Goal: Information Seeking & Learning: Compare options

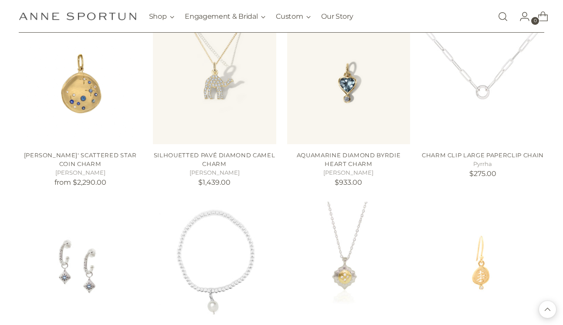
scroll to position [3548, 0]
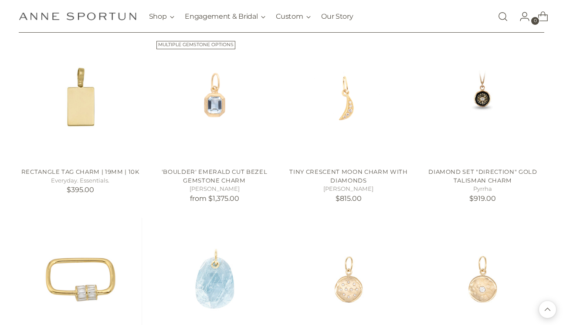
scroll to position [4248, 0]
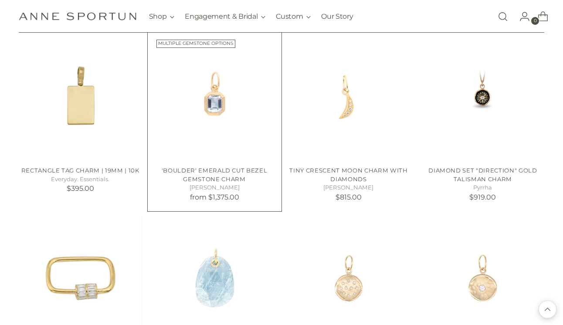
click at [235, 167] on link "'Boulder' Emerald Cut Bezel Gemstone Charm" at bounding box center [215, 175] width 106 height 16
click at [0, 0] on img "'Boulder' Emerald Cut Bezel Gemstone Charm" at bounding box center [0, 0] width 0 height 0
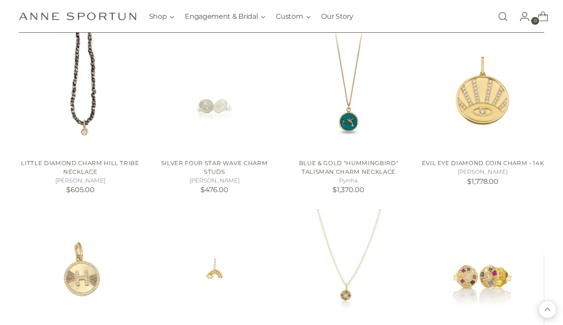
scroll to position [4638, 0]
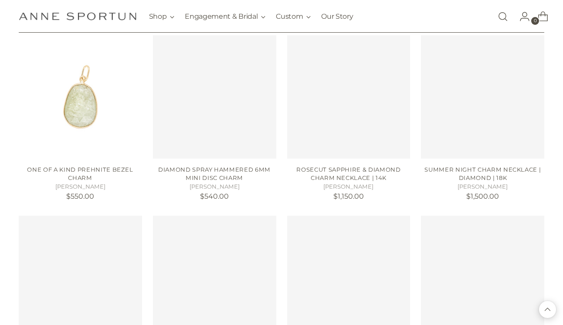
scroll to position [5205, 0]
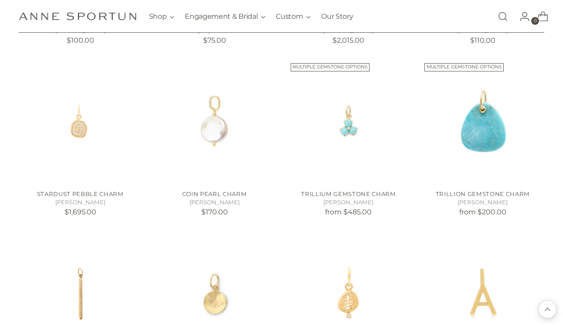
scroll to position [623, 0]
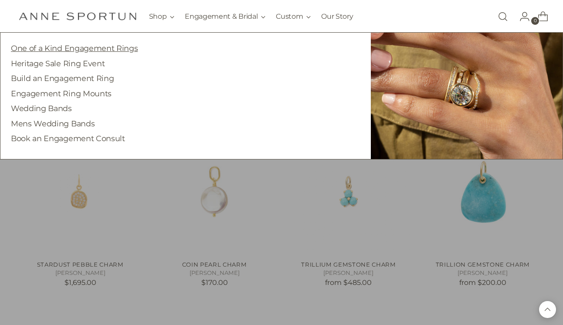
click at [131, 49] on link "One of a Kind Engagement Rings" at bounding box center [74, 48] width 127 height 9
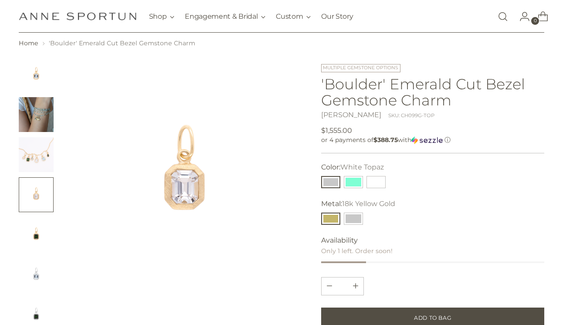
scroll to position [41, 0]
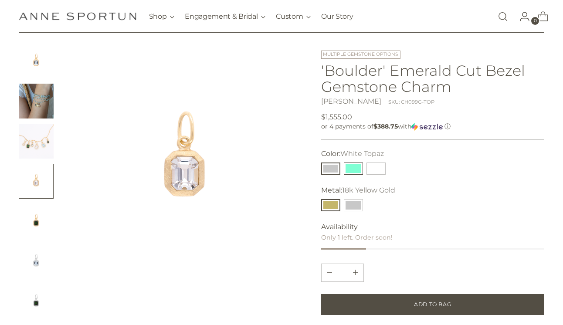
click at [354, 166] on button "Aquamarine" at bounding box center [353, 169] width 19 height 12
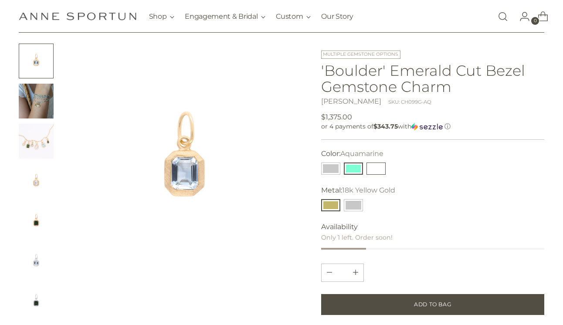
click at [373, 167] on button "Green Tourmaline" at bounding box center [375, 169] width 19 height 12
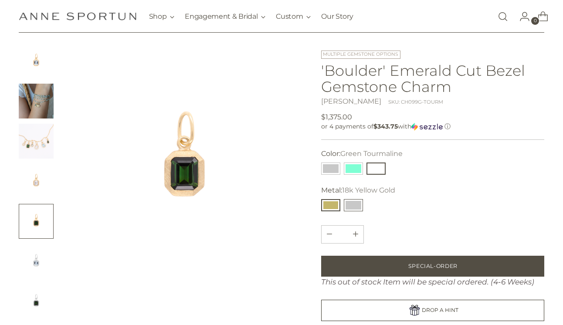
click at [352, 203] on button "14k White Gold" at bounding box center [353, 205] width 19 height 12
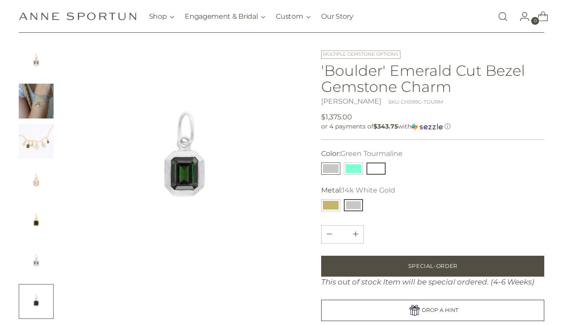
click at [332, 169] on button "White Topaz" at bounding box center [330, 169] width 19 height 12
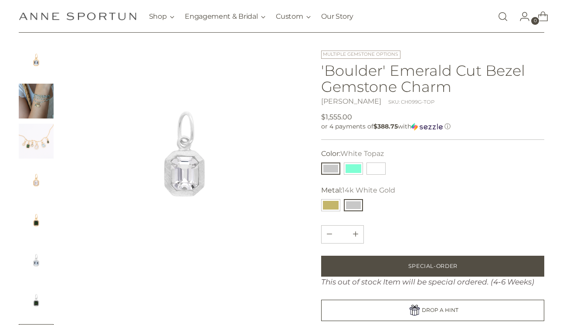
click at [36, 150] on img "Change image to image 3" at bounding box center [36, 141] width 35 height 35
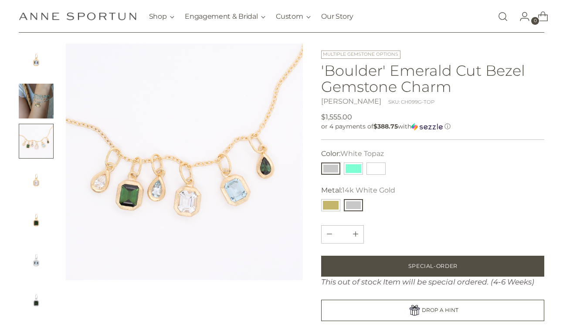
click at [34, 176] on img "Change image to image 4" at bounding box center [36, 181] width 35 height 35
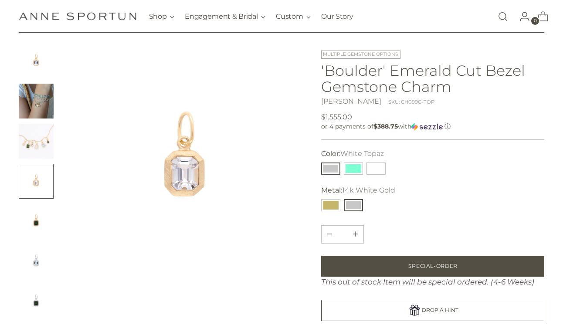
click at [37, 210] on img "Change image to image 5" at bounding box center [36, 221] width 35 height 35
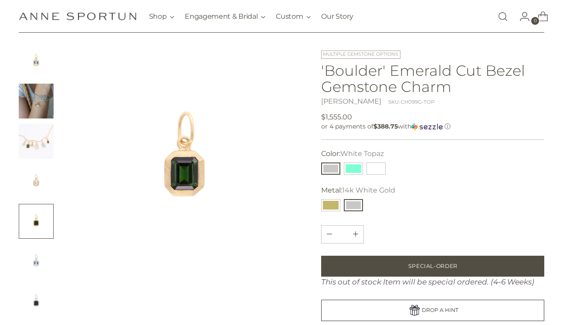
click at [31, 255] on img "Change image to image 6" at bounding box center [36, 261] width 35 height 35
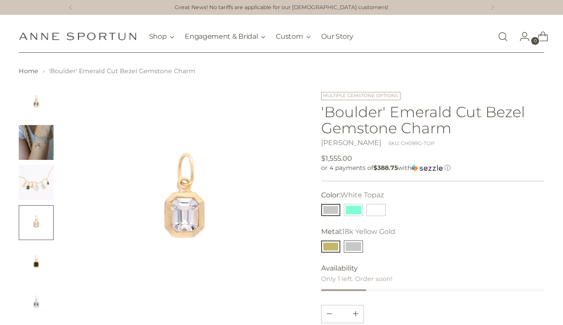
click at [349, 246] on button "14k White Gold" at bounding box center [353, 247] width 19 height 12
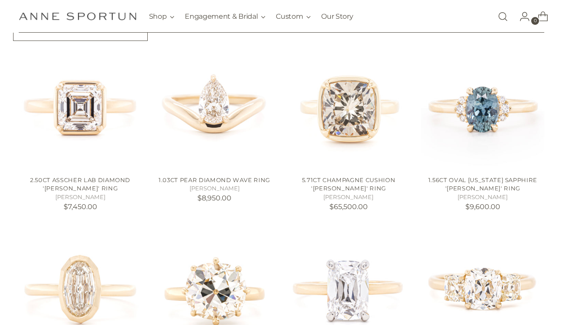
scroll to position [387, 0]
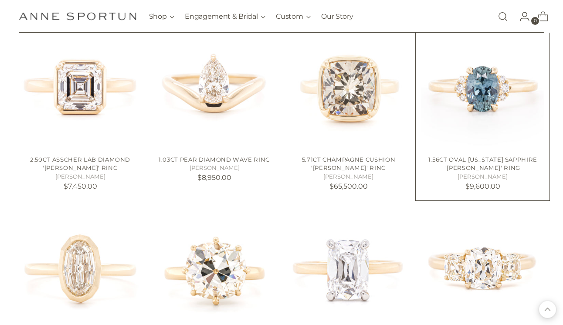
click at [470, 163] on link "1.56ct Oval Montana Sapphire 'Kathleen' Ring" at bounding box center [482, 164] width 109 height 16
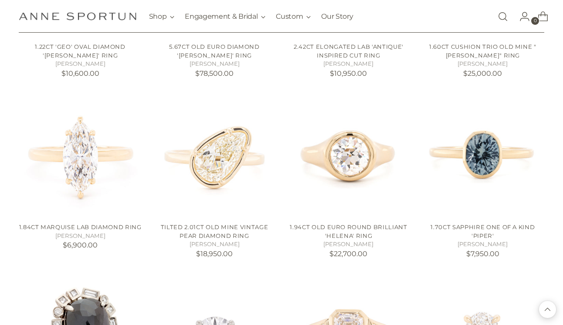
scroll to position [704, 0]
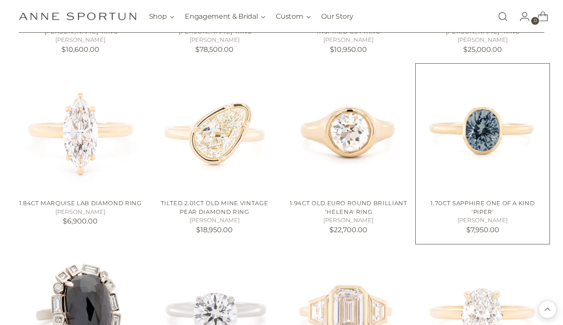
click at [444, 200] on link "1.70ct Sapphire One of a Kind 'Piper'" at bounding box center [482, 208] width 104 height 16
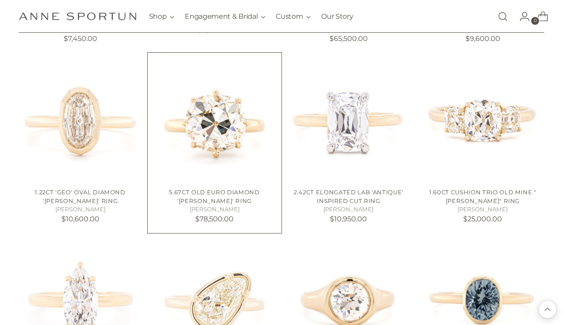
scroll to position [532, 0]
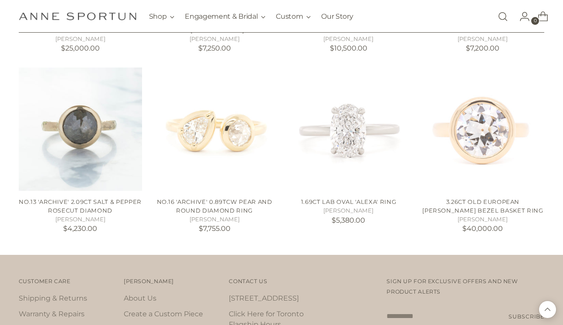
scroll to position [1068, 0]
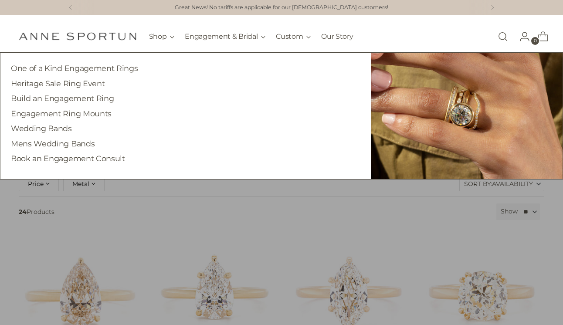
click at [105, 112] on link "Engagement Ring Mounts" at bounding box center [61, 113] width 101 height 9
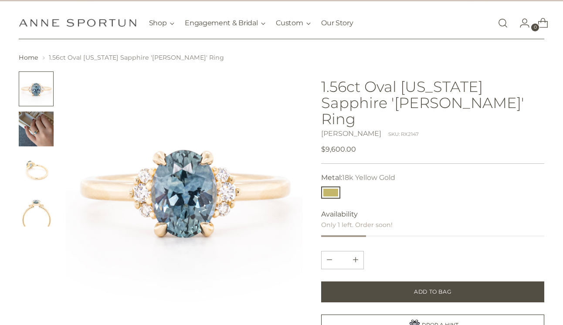
scroll to position [14, 0]
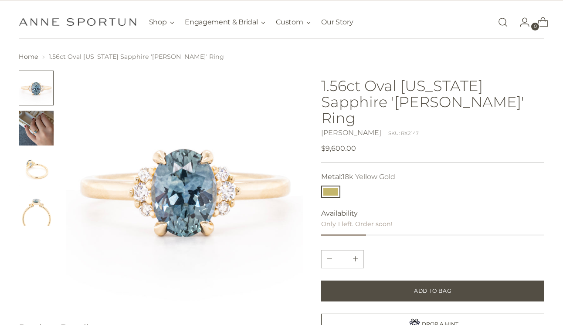
click at [38, 135] on img "Change image to image 2" at bounding box center [36, 128] width 35 height 35
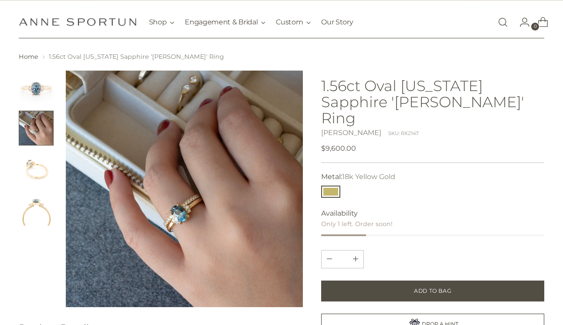
click at [27, 173] on img "Change image to image 3" at bounding box center [36, 168] width 35 height 35
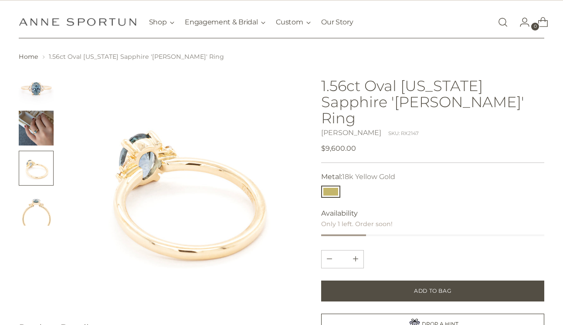
click at [36, 219] on img "Change image to image 4" at bounding box center [36, 208] width 35 height 35
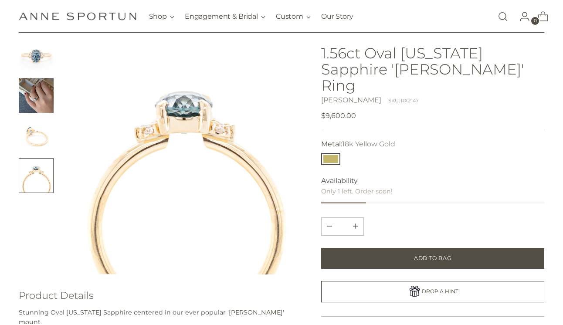
scroll to position [31, 0]
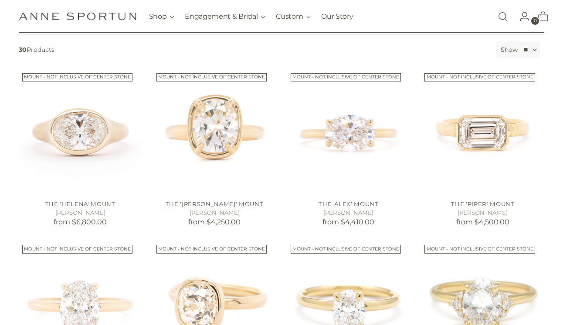
scroll to position [215, 0]
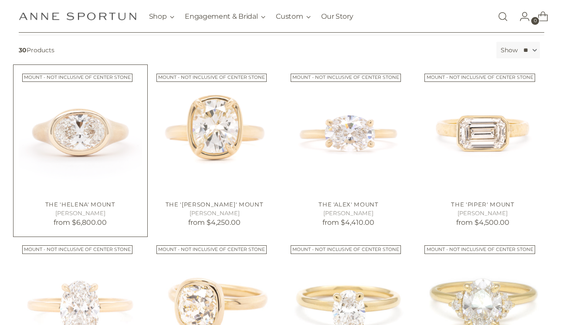
click at [98, 203] on link "The 'Helena' Mount" at bounding box center [80, 204] width 70 height 7
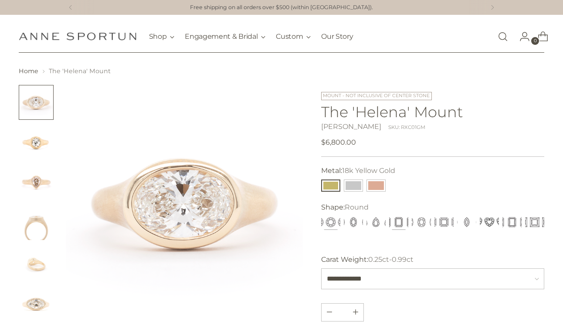
click at [397, 222] on button "Emerald" at bounding box center [398, 222] width 19 height 12
click at [32, 144] on img "Change image to image 2" at bounding box center [36, 142] width 35 height 35
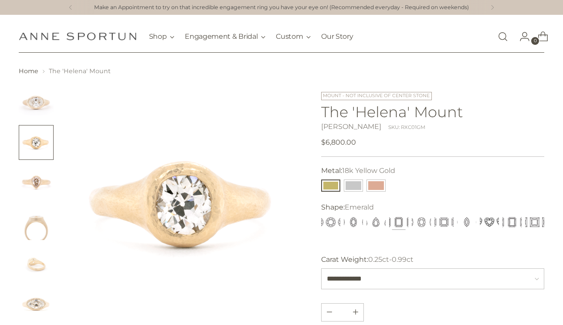
click at [34, 186] on img "Change image to image 3" at bounding box center [36, 182] width 35 height 35
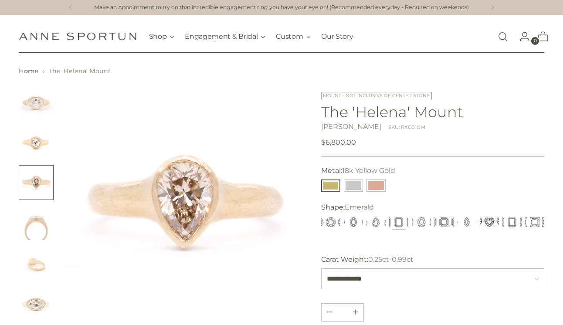
click at [39, 218] on img "Change image to image 4" at bounding box center [36, 222] width 35 height 35
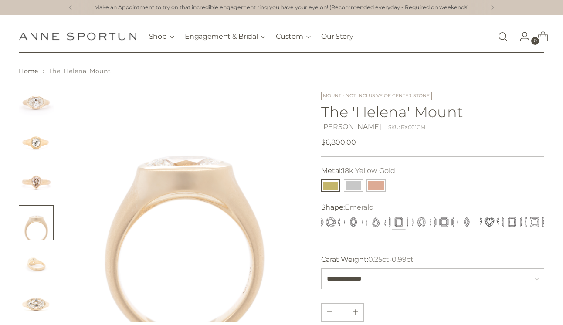
click at [37, 258] on img "Change image to image 5" at bounding box center [36, 262] width 35 height 35
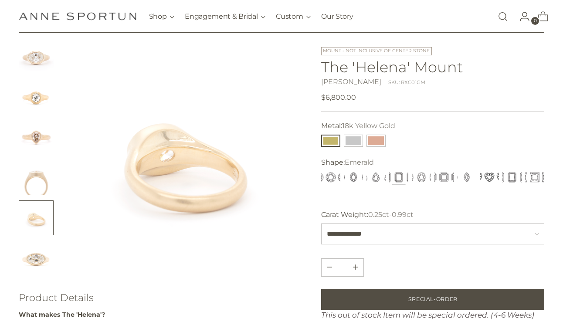
scroll to position [47, 0]
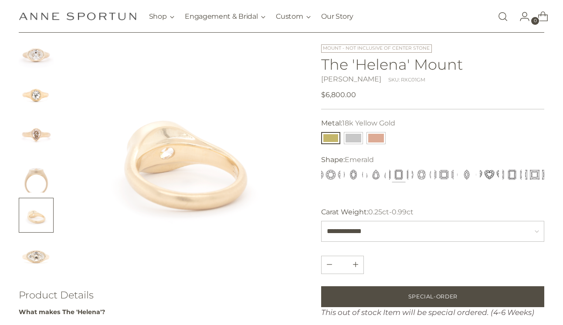
click at [37, 258] on img "Change image to image 6" at bounding box center [36, 255] width 35 height 35
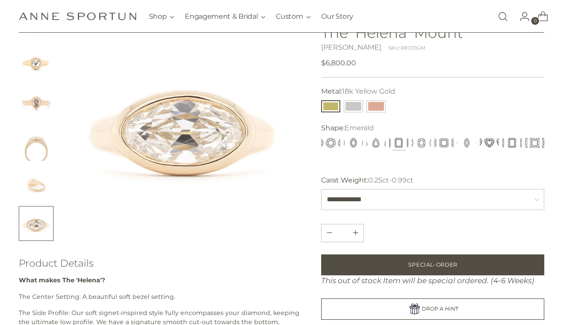
scroll to position [68, 0]
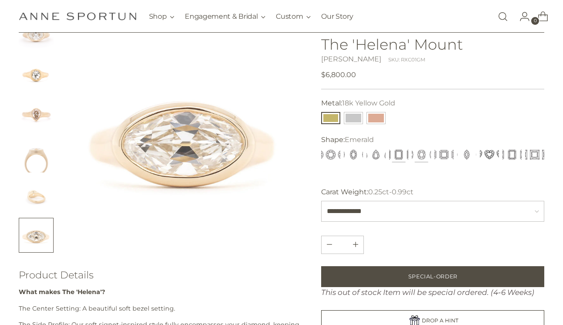
click at [424, 153] on button "Cushion" at bounding box center [421, 155] width 19 height 12
click at [445, 155] on button "Asscher" at bounding box center [443, 155] width 19 height 12
click at [539, 216] on select "**********" at bounding box center [432, 211] width 223 height 21
select select "**********"
click at [349, 122] on button "14k White Gold" at bounding box center [353, 118] width 19 height 12
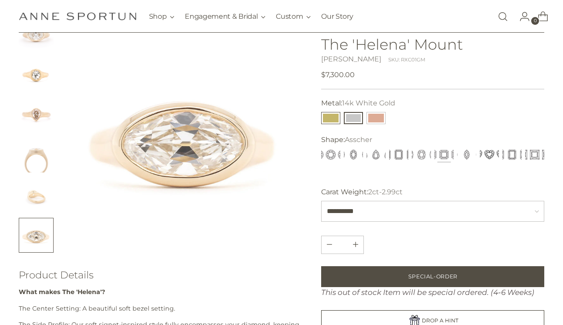
click at [327, 123] on button "18k Yellow Gold" at bounding box center [330, 118] width 19 height 12
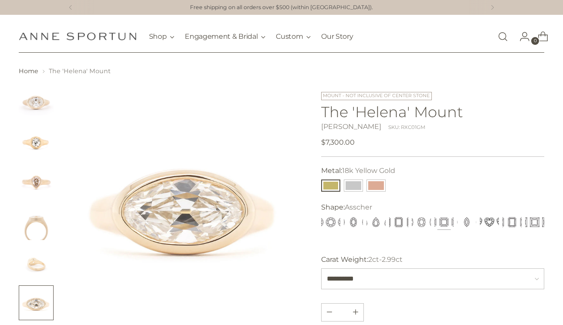
click at [40, 100] on img "Change image to image 1" at bounding box center [36, 102] width 35 height 35
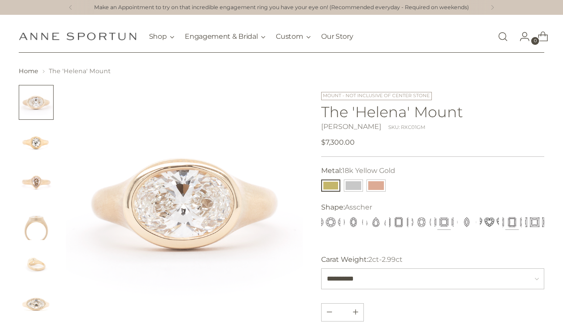
click at [511, 224] on button "Radiant" at bounding box center [511, 222] width 19 height 12
click at [33, 145] on img "Change image to image 2" at bounding box center [36, 142] width 35 height 35
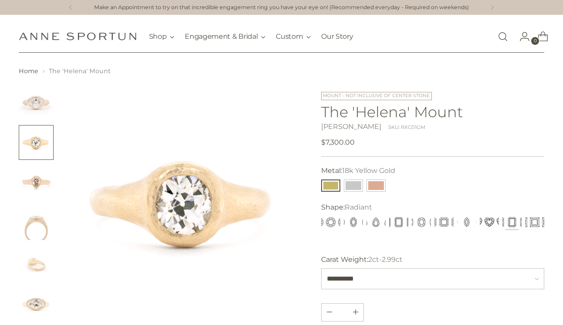
click at [33, 182] on img "Change image to image 3" at bounding box center [36, 182] width 35 height 35
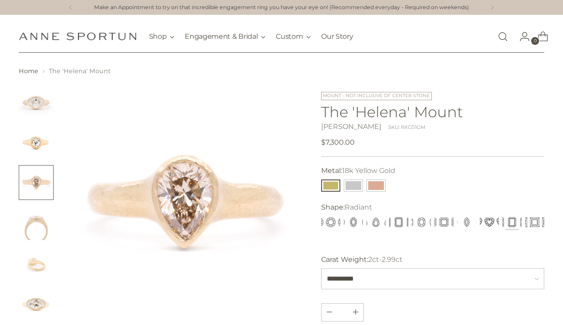
click at [38, 225] on img "Change image to image 4" at bounding box center [36, 222] width 35 height 35
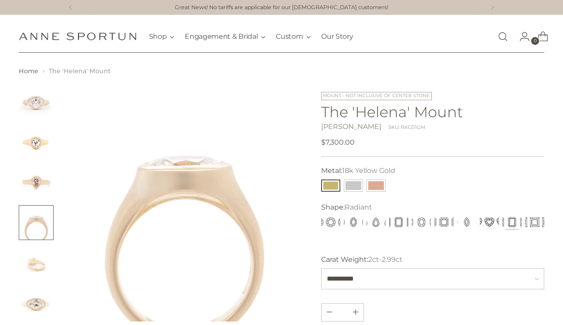
click at [38, 181] on img "Change image to image 3" at bounding box center [36, 182] width 35 height 35
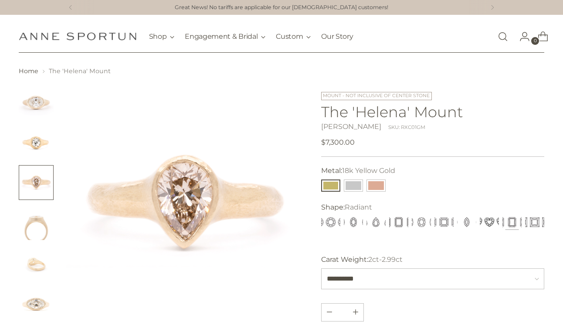
click at [33, 221] on img "Change image to image 4" at bounding box center [36, 222] width 35 height 35
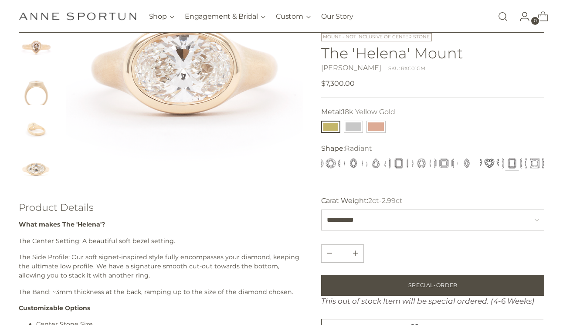
scroll to position [135, 0]
click at [34, 129] on img "Change image to image 5" at bounding box center [36, 128] width 35 height 35
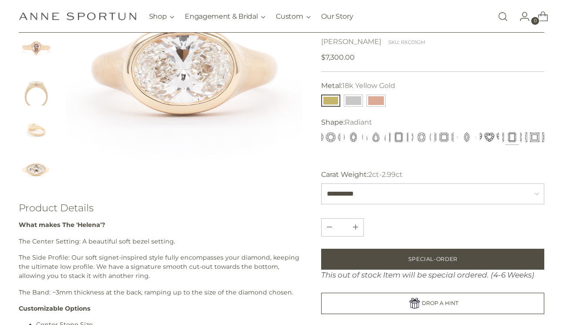
scroll to position [135, 0]
